Goal: Information Seeking & Learning: Compare options

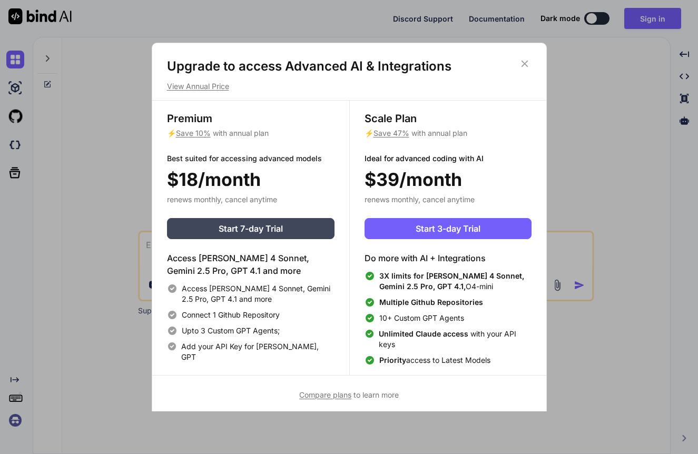
click at [522, 60] on icon at bounding box center [525, 64] width 12 height 12
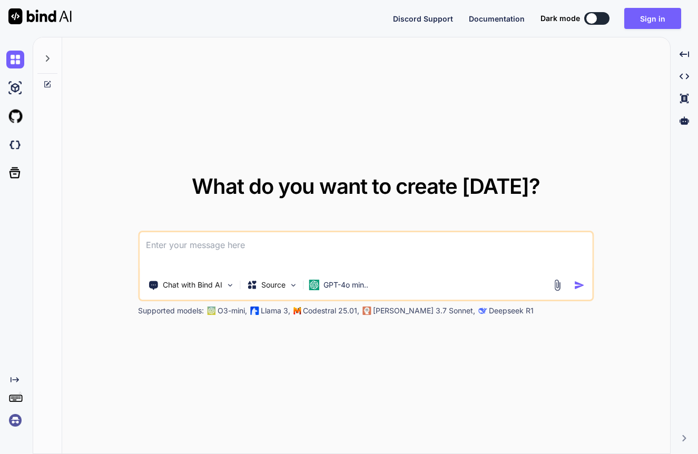
click at [605, 17] on button at bounding box center [596, 18] width 25 height 13
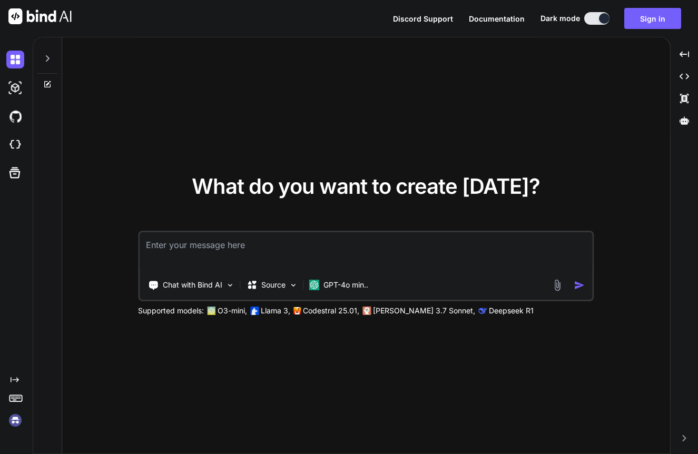
click at [605, 17] on div at bounding box center [604, 18] width 11 height 11
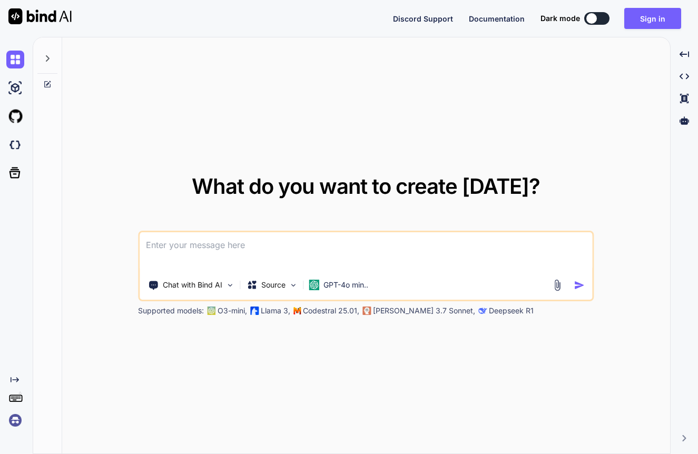
click at [605, 17] on button at bounding box center [596, 18] width 25 height 13
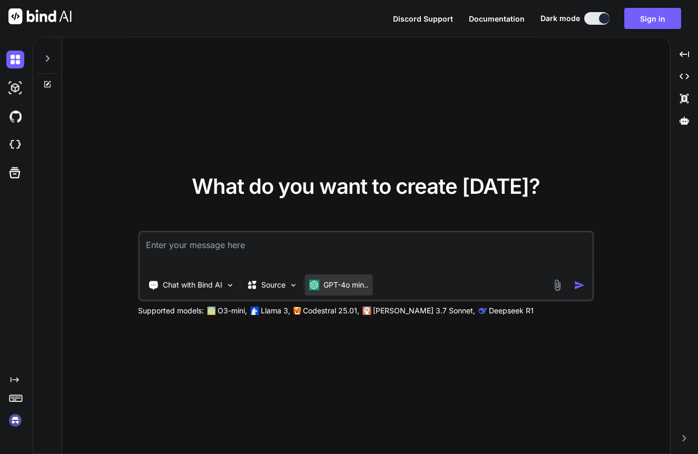
click at [342, 286] on p "GPT-4o min.." at bounding box center [345, 285] width 45 height 11
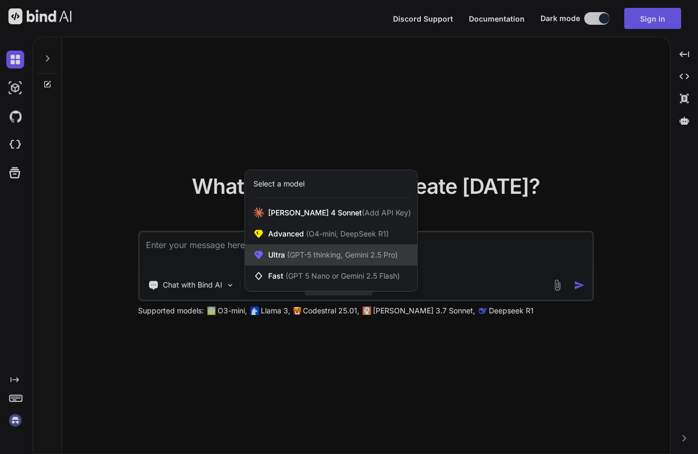
click at [347, 254] on span "(GPT-5 thinking, Gemini 2.5 Pro)" at bounding box center [341, 254] width 113 height 9
type textarea "x"
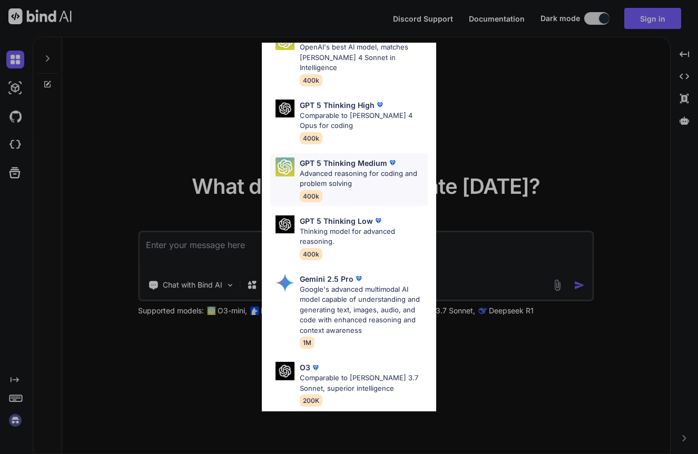
scroll to position [51, 0]
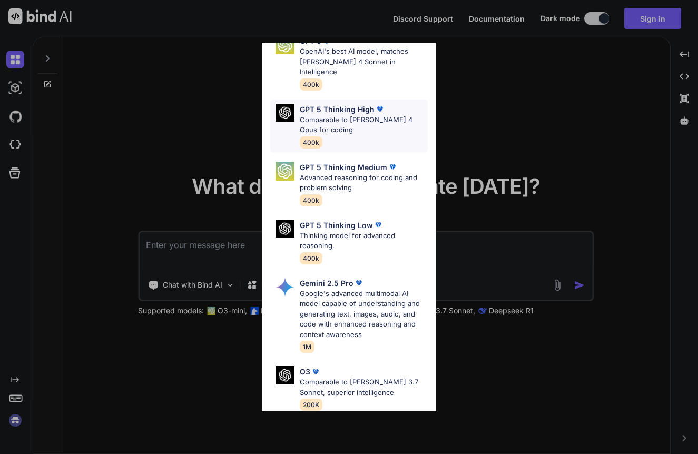
click at [350, 115] on p "Comparable to [PERSON_NAME] 4 Opus for coding" at bounding box center [364, 125] width 128 height 21
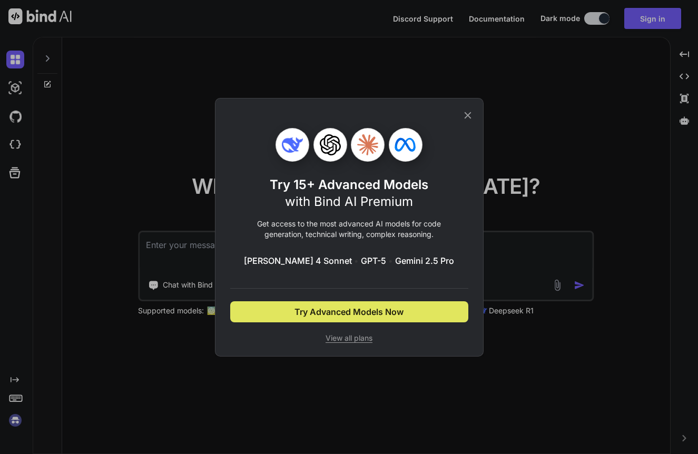
click at [342, 317] on span "Try Advanced Models Now" at bounding box center [348, 311] width 109 height 13
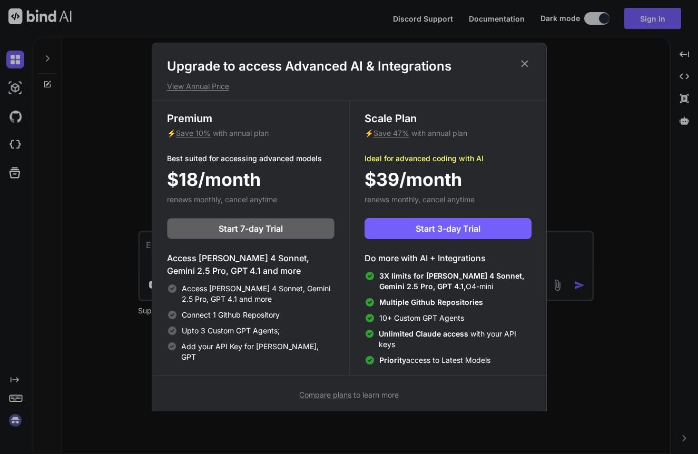
scroll to position [5, 0]
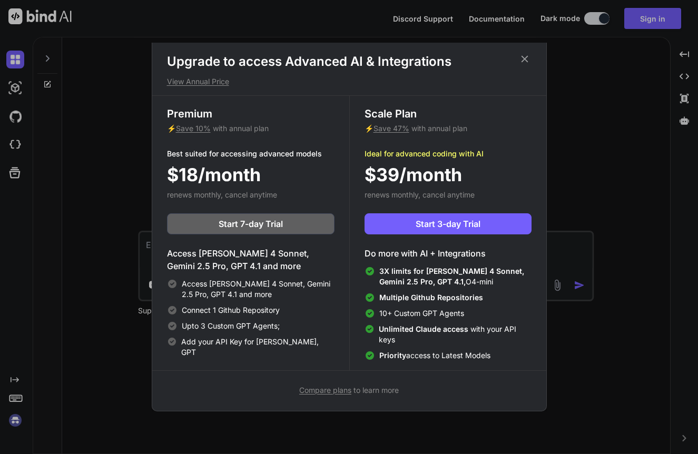
click at [334, 391] on span "Compare plans" at bounding box center [325, 389] width 52 height 9
